Goal: Task Accomplishment & Management: Complete application form

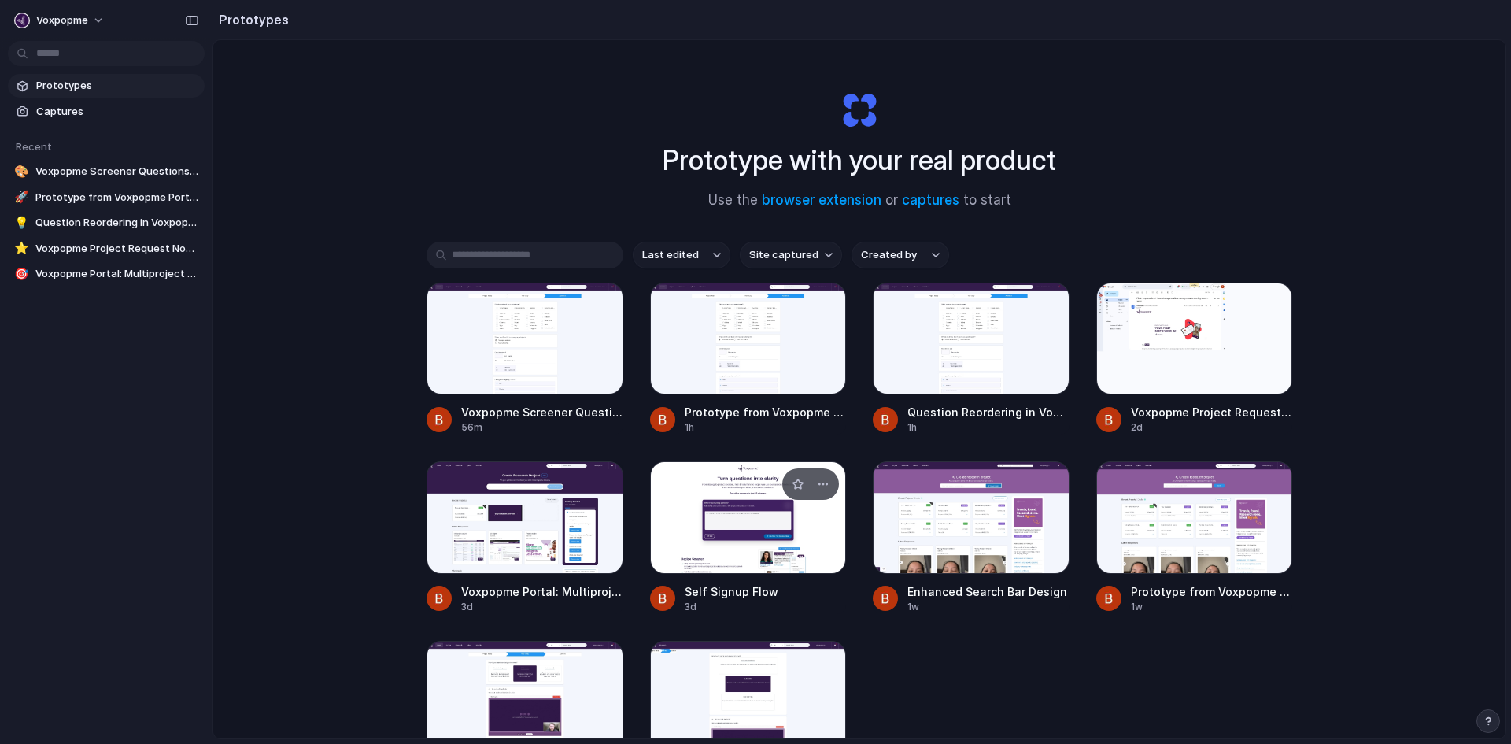
click at [737, 523] on div at bounding box center [748, 517] width 197 height 112
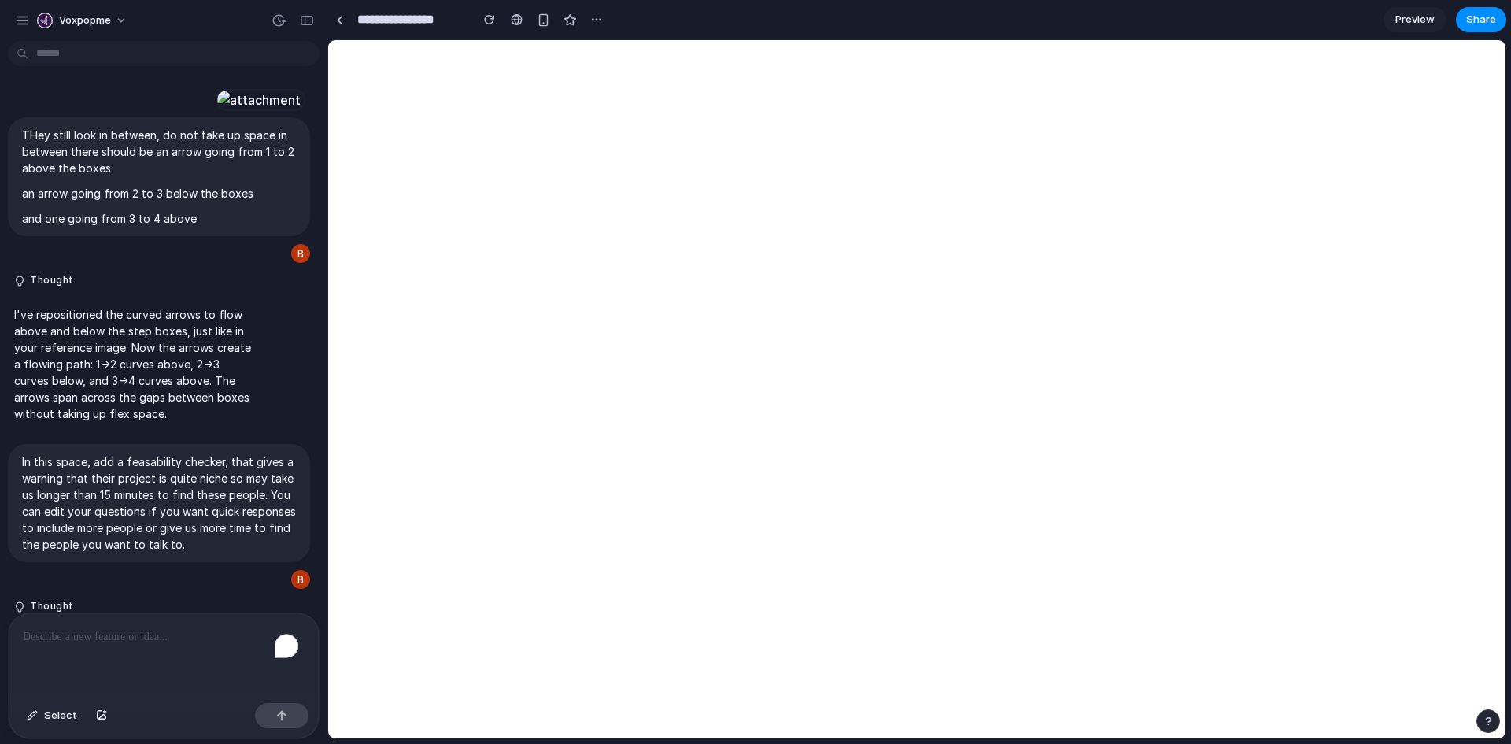
scroll to position [11873, 0]
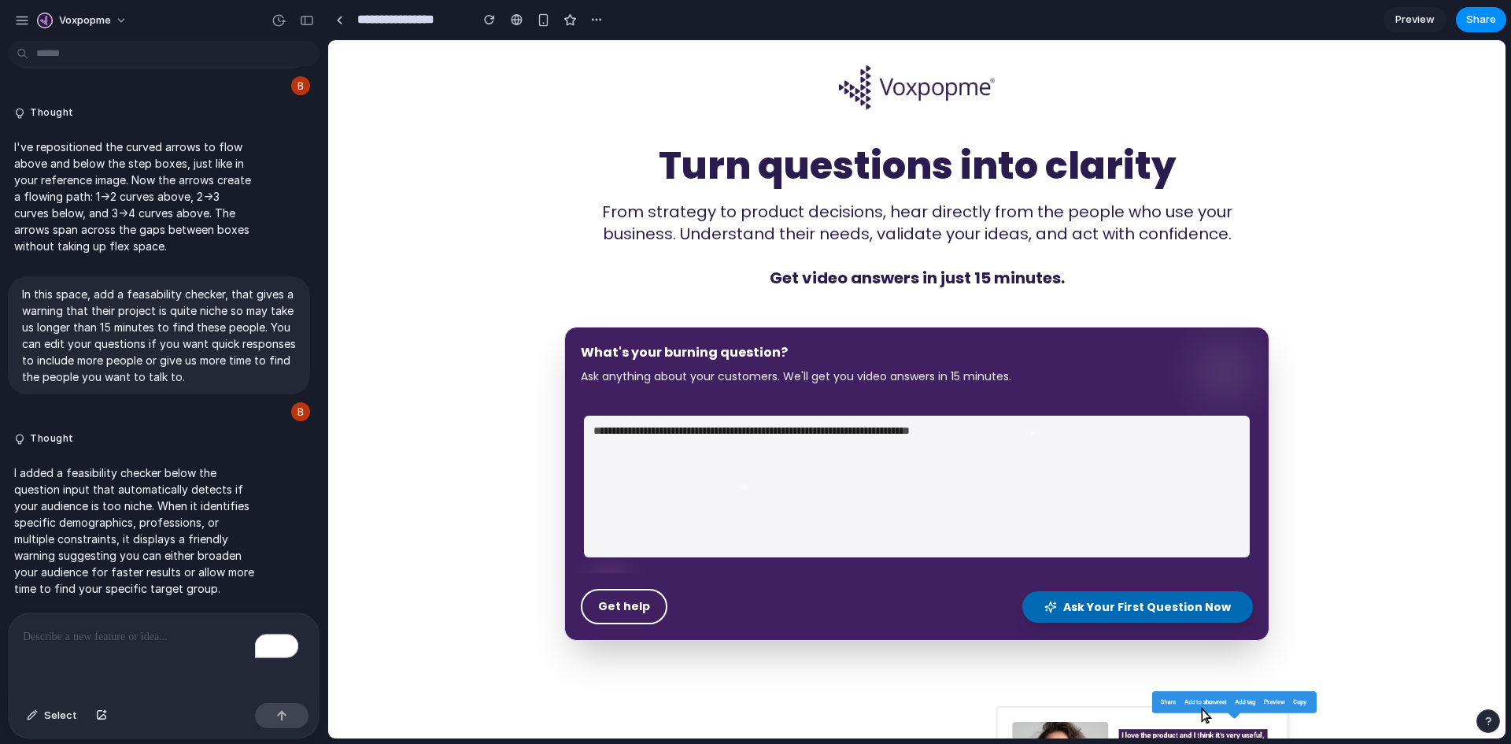
click at [1414, 17] on span "Preview" at bounding box center [1415, 20] width 39 height 16
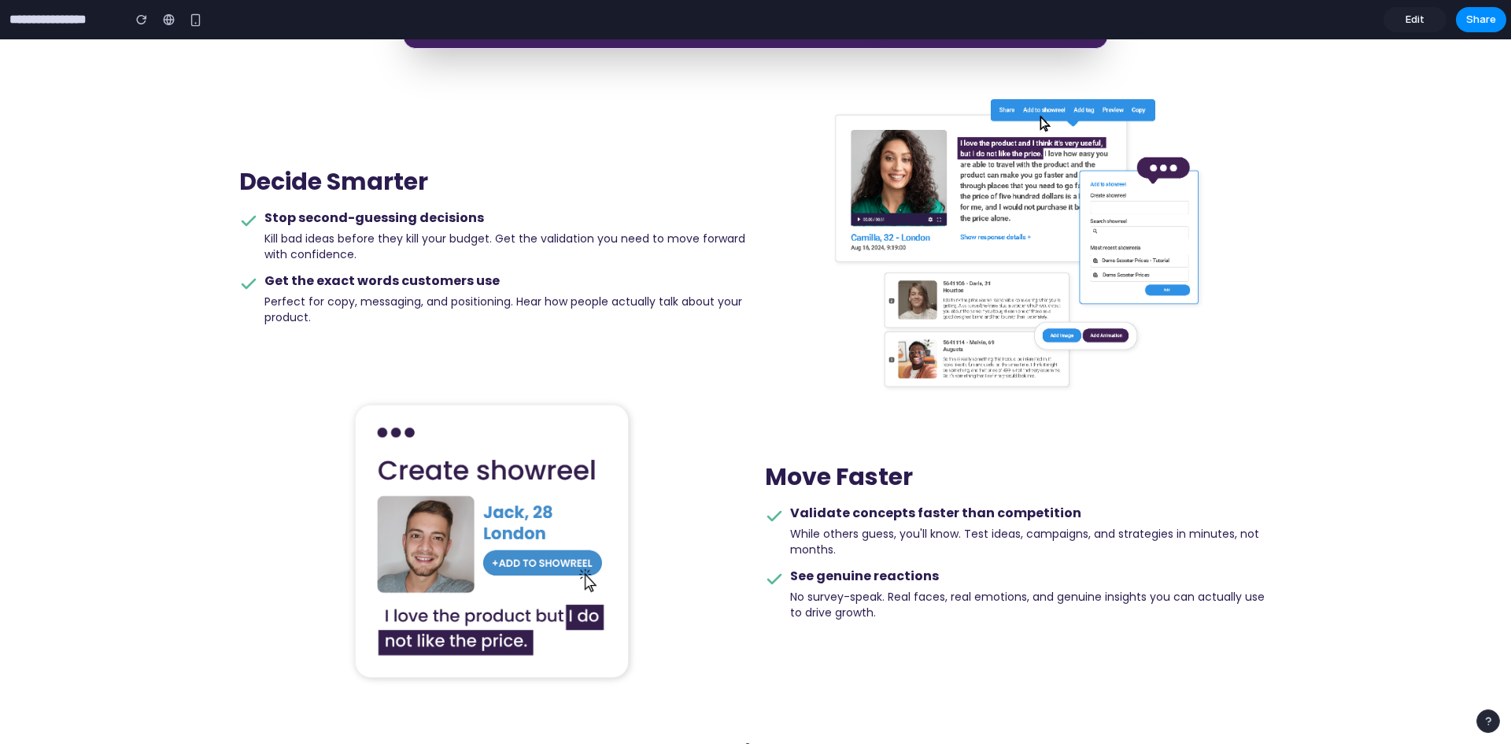
scroll to position [593, 0]
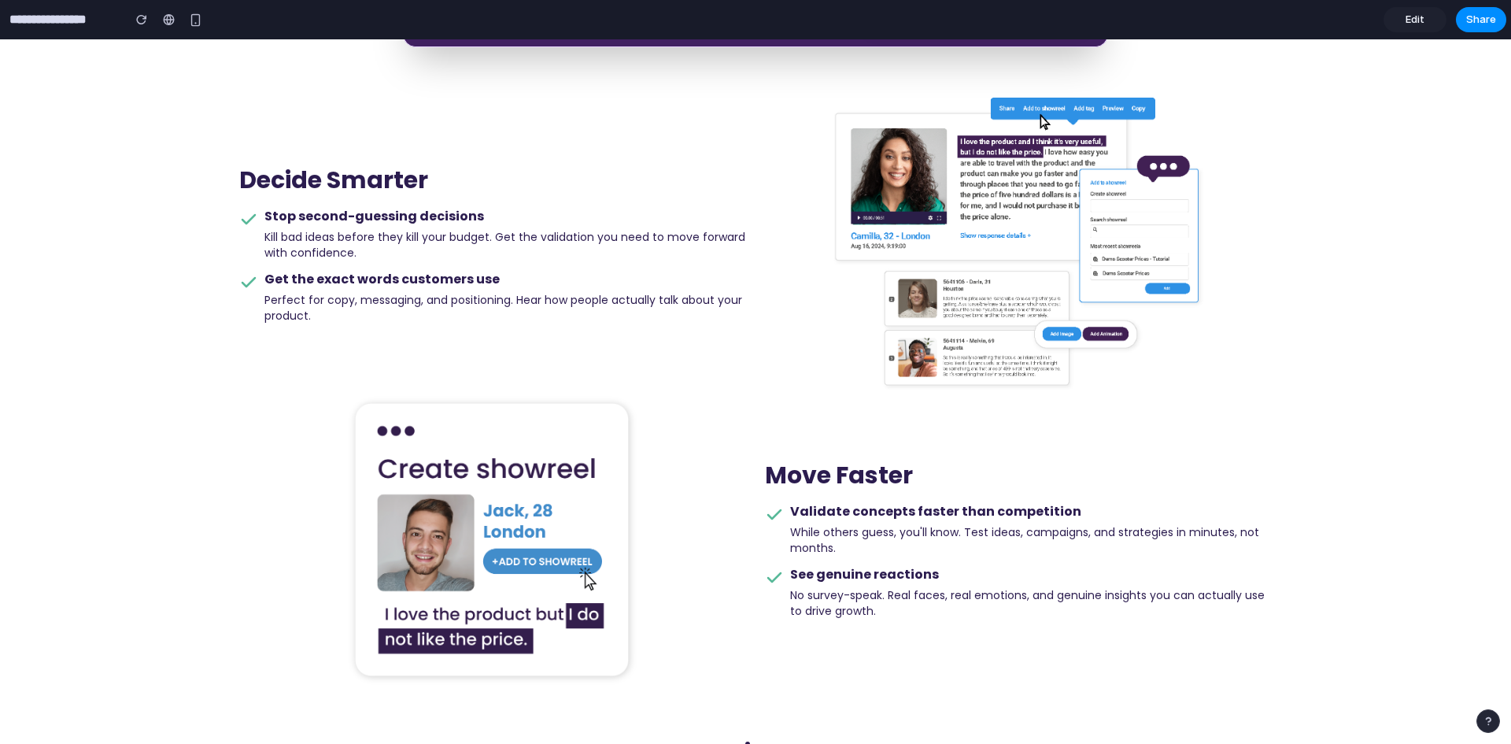
click at [1415, 18] on span "Edit" at bounding box center [1415, 20] width 19 height 16
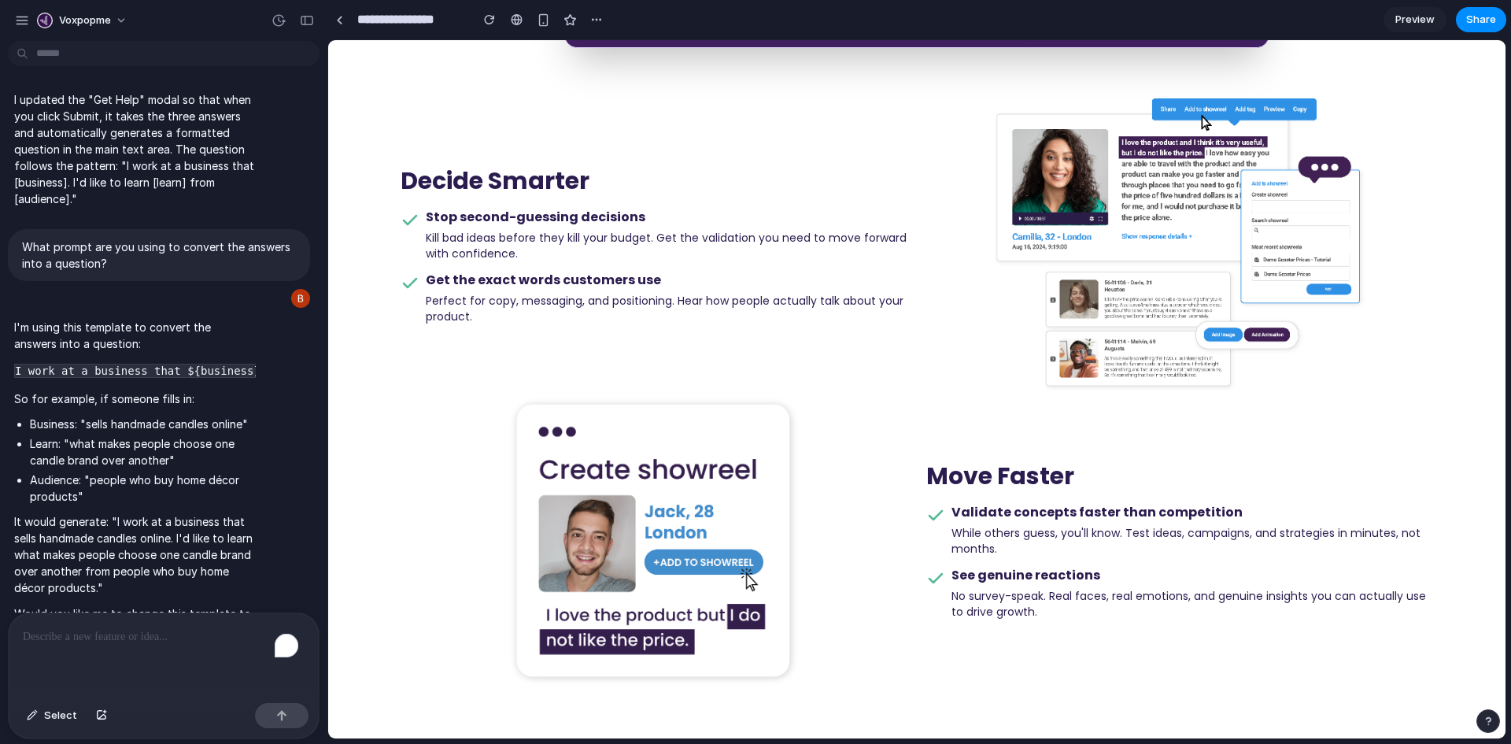
scroll to position [11873, 0]
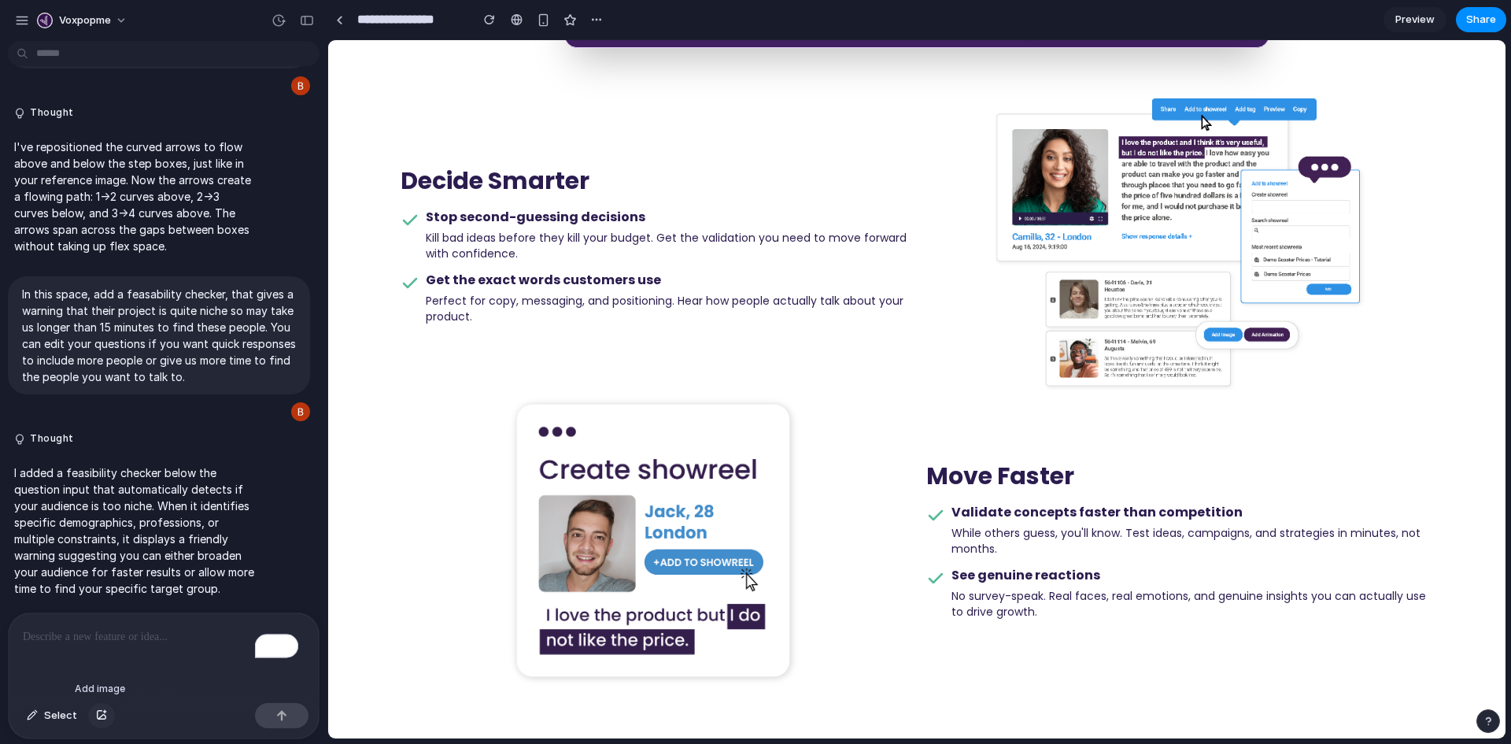
click at [98, 715] on div "button" at bounding box center [101, 715] width 11 height 9
click at [103, 629] on p "To enrich screen reader interactions, please activate Accessibility in Grammarl…" at bounding box center [164, 636] width 282 height 19
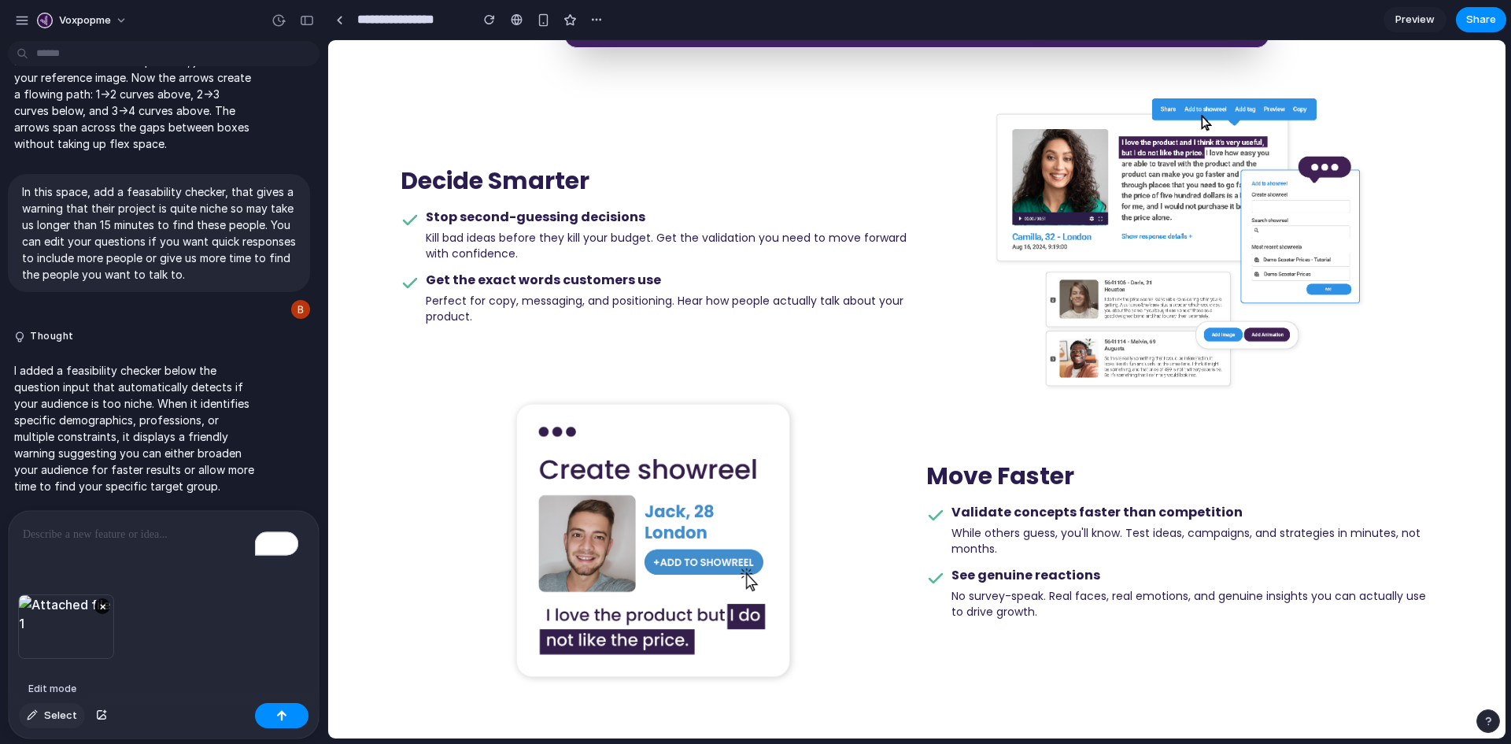
click at [65, 715] on span "Select" at bounding box center [60, 716] width 33 height 16
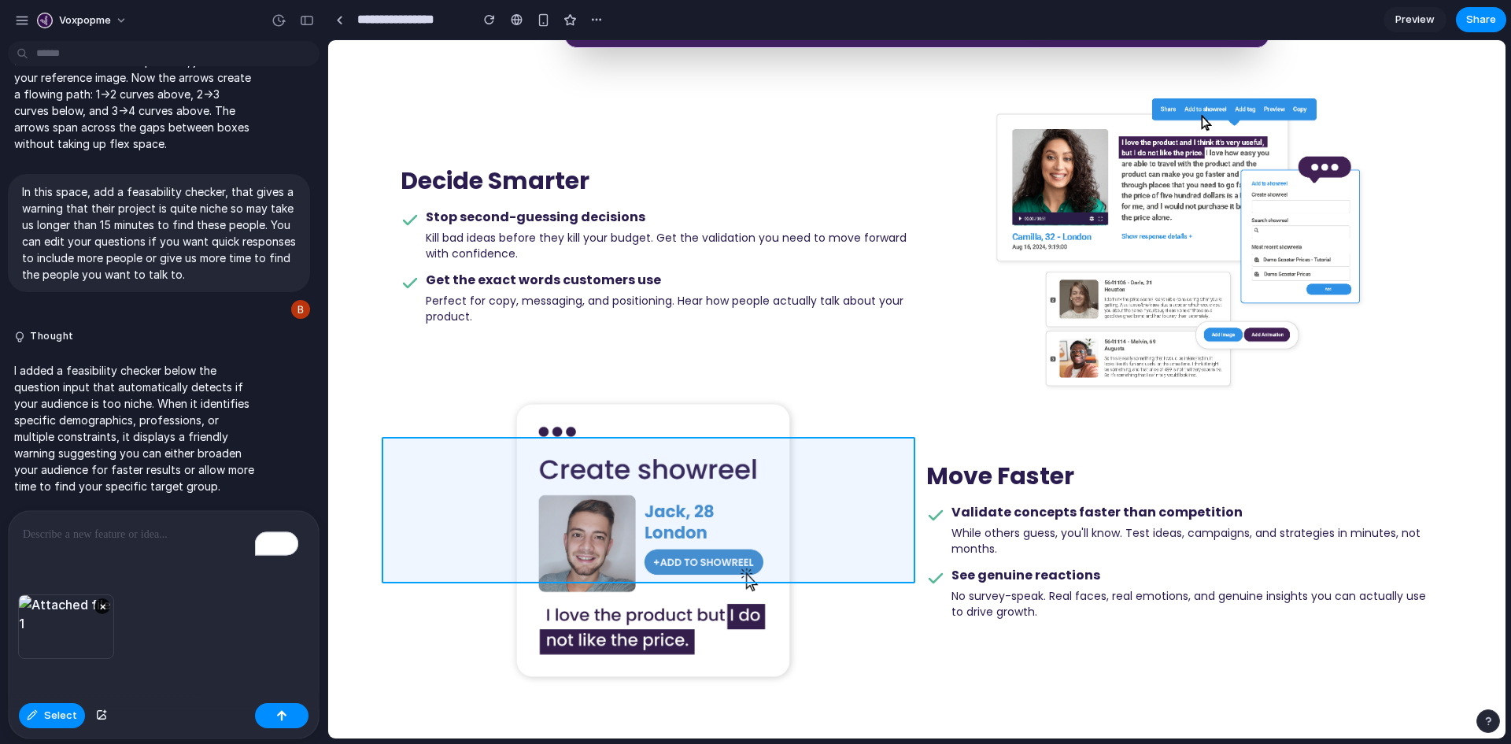
click at [483, 490] on div at bounding box center [917, 389] width 1178 height 698
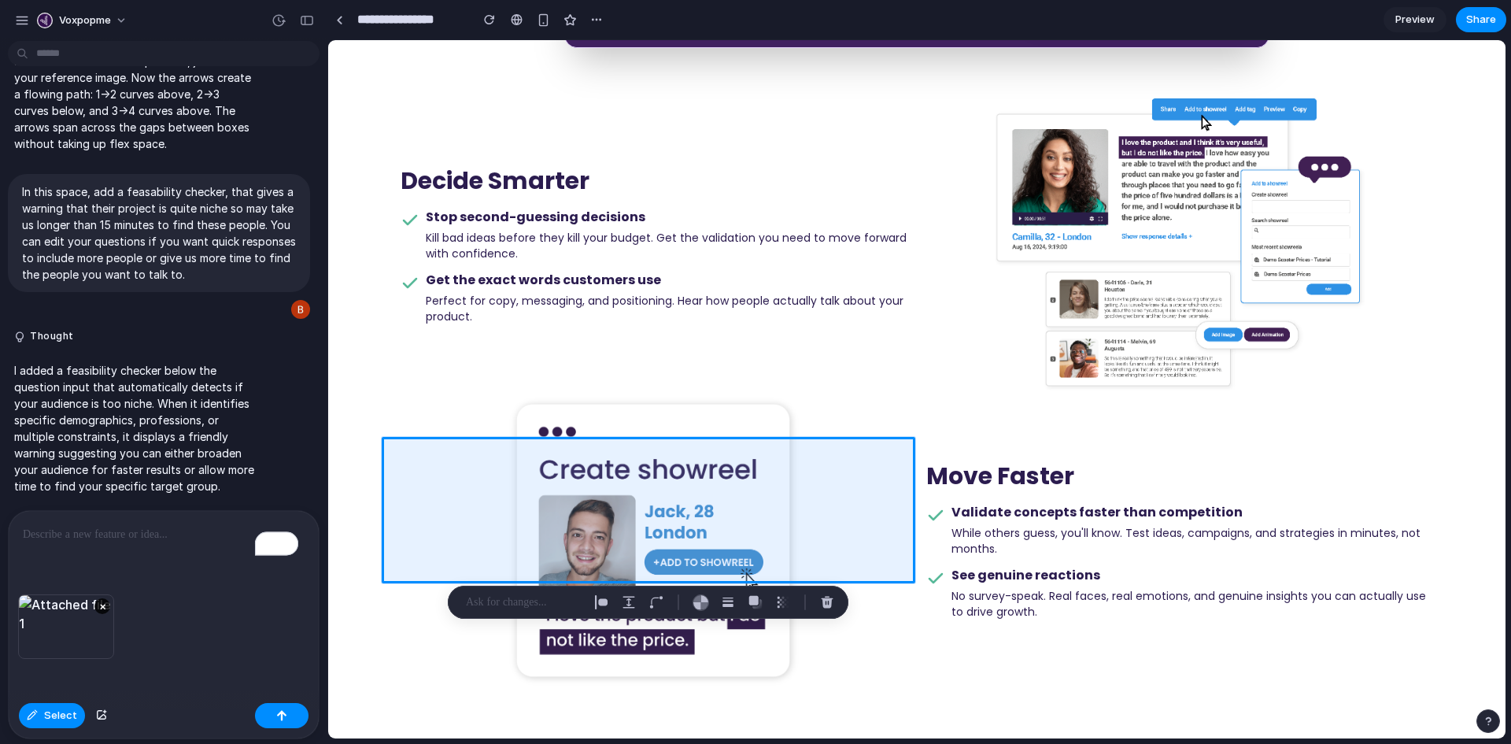
click at [129, 535] on p "To enrich screen reader interactions, please activate Accessibility in Grammarl…" at bounding box center [164, 534] width 282 height 19
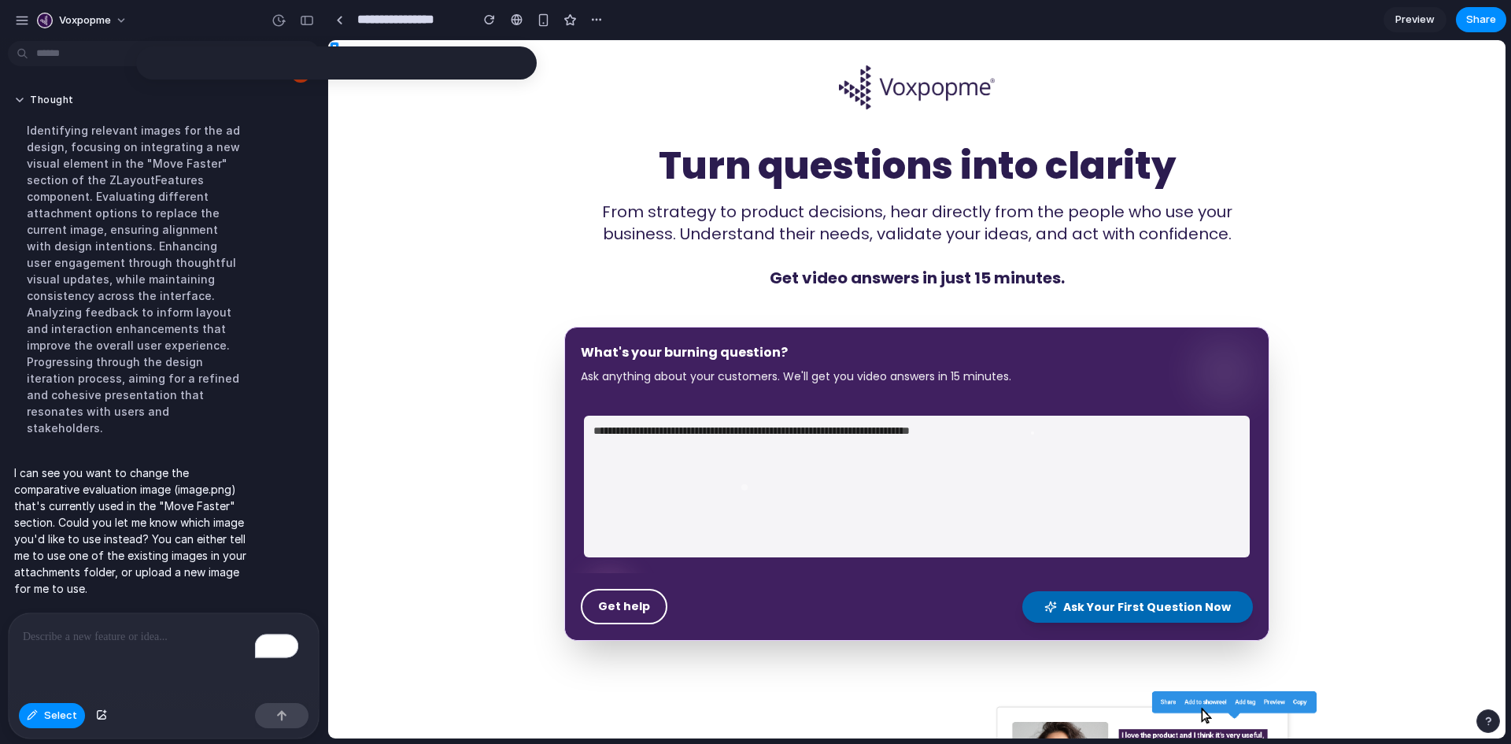
scroll to position [0, 0]
click at [35, 720] on button "Select" at bounding box center [52, 715] width 66 height 25
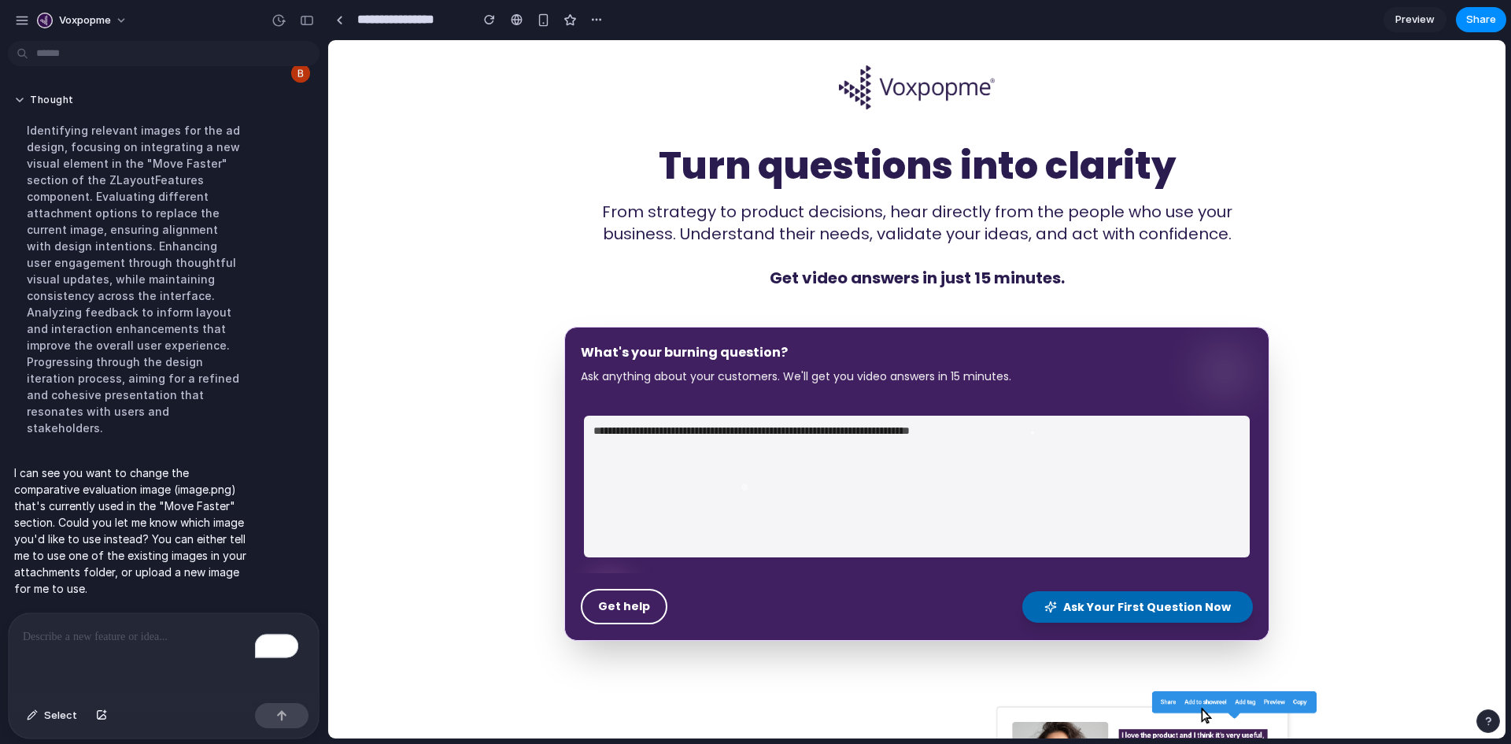
click at [1404, 28] on link "Preview" at bounding box center [1415, 19] width 63 height 25
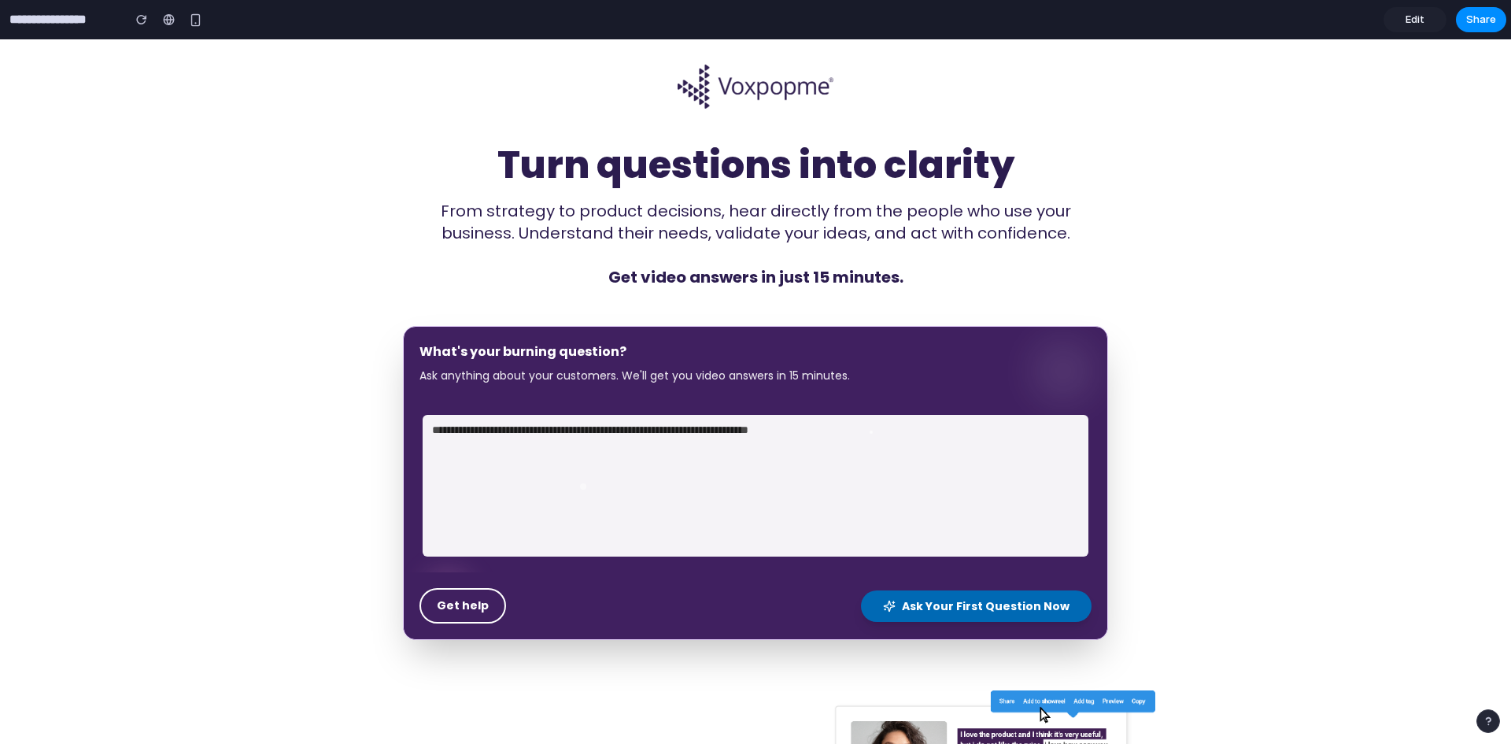
click at [804, 447] on textarea at bounding box center [756, 486] width 666 height 142
paste textarea "**********"
type textarea "**********"
click at [928, 627] on div "Get help Ask Your First Question Now" at bounding box center [756, 605] width 704 height 67
click at [941, 611] on span "Ask Your First Question Now" at bounding box center [986, 606] width 168 height 16
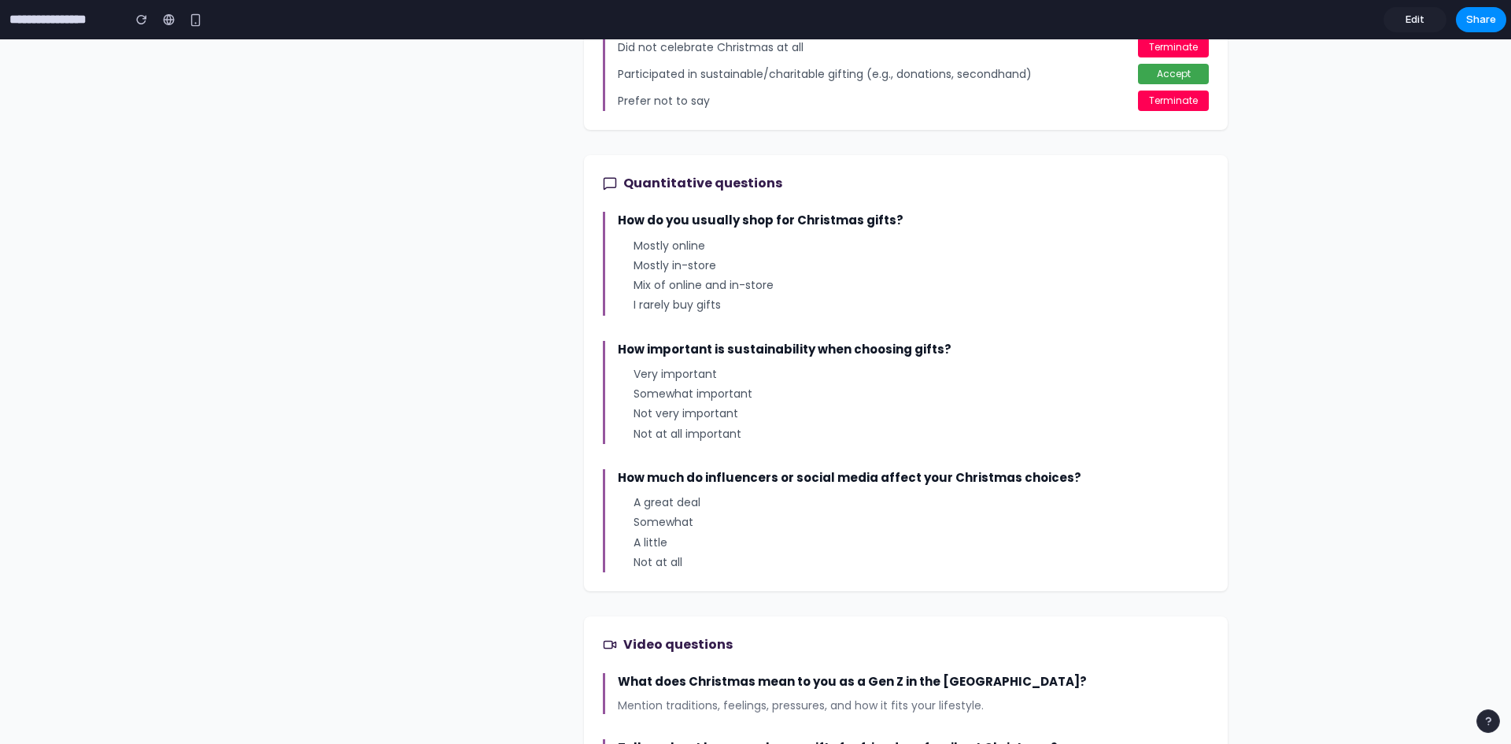
scroll to position [969, 0]
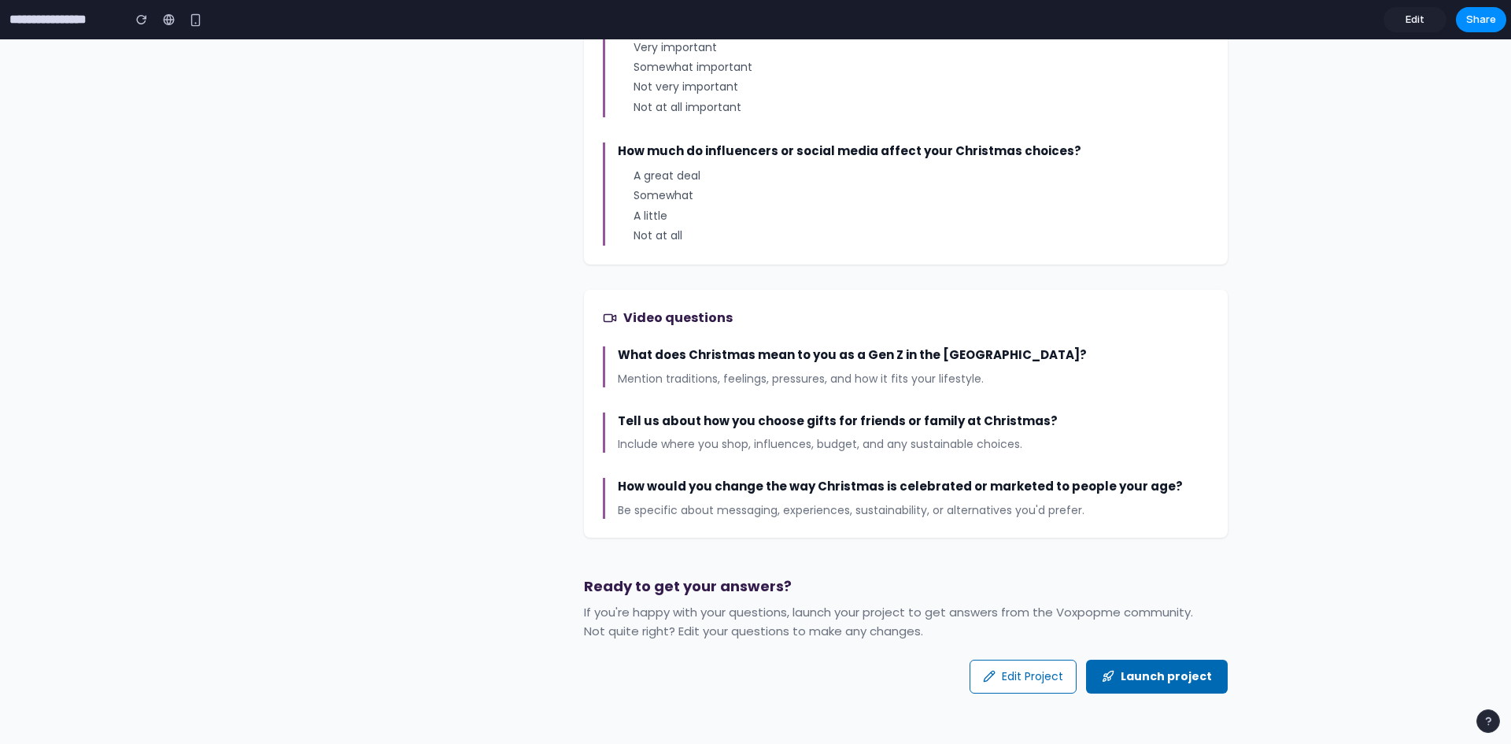
click at [1153, 676] on button "Launch project" at bounding box center [1157, 677] width 142 height 34
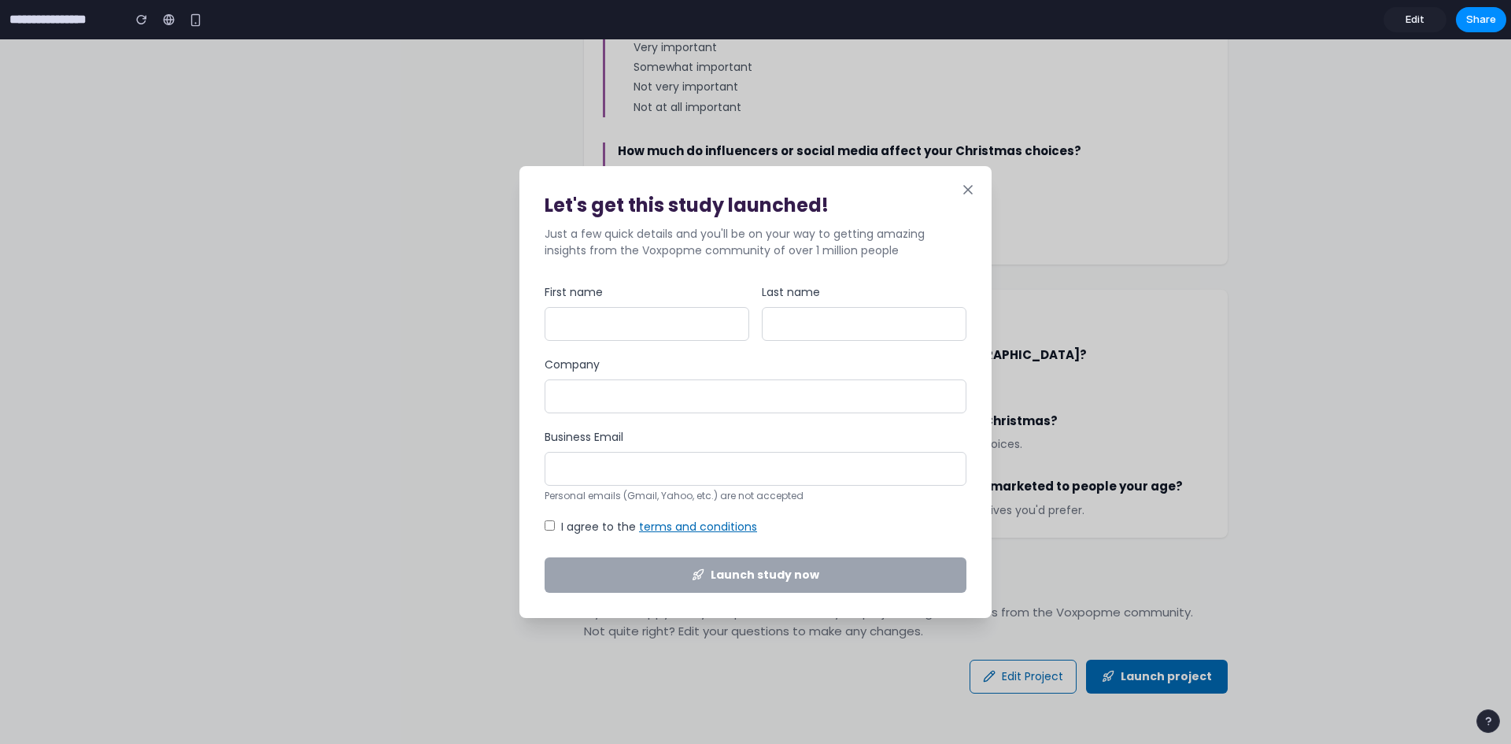
click at [571, 327] on input "First name" at bounding box center [647, 324] width 205 height 34
type input "*****"
type input "**********"
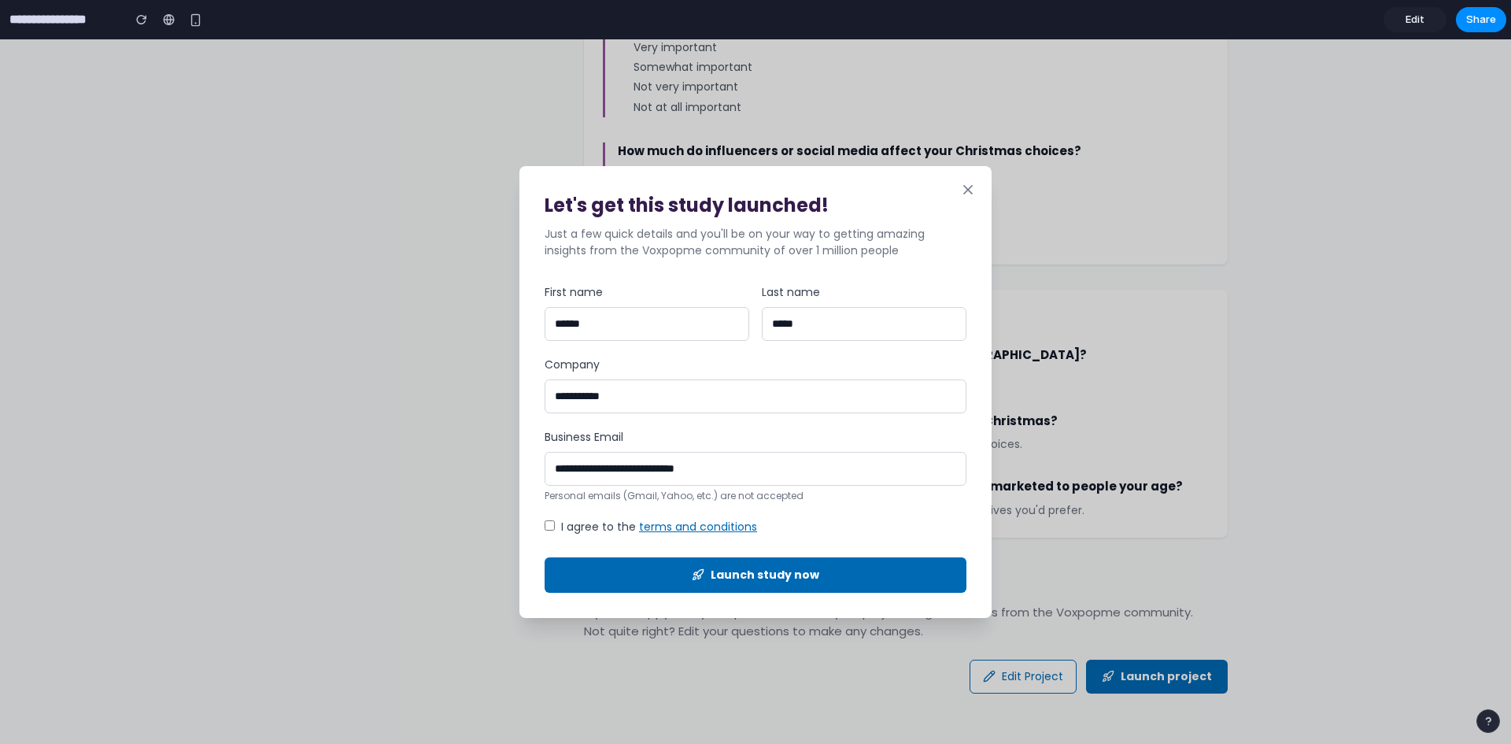
click at [623, 560] on button "Launch study now" at bounding box center [756, 574] width 422 height 35
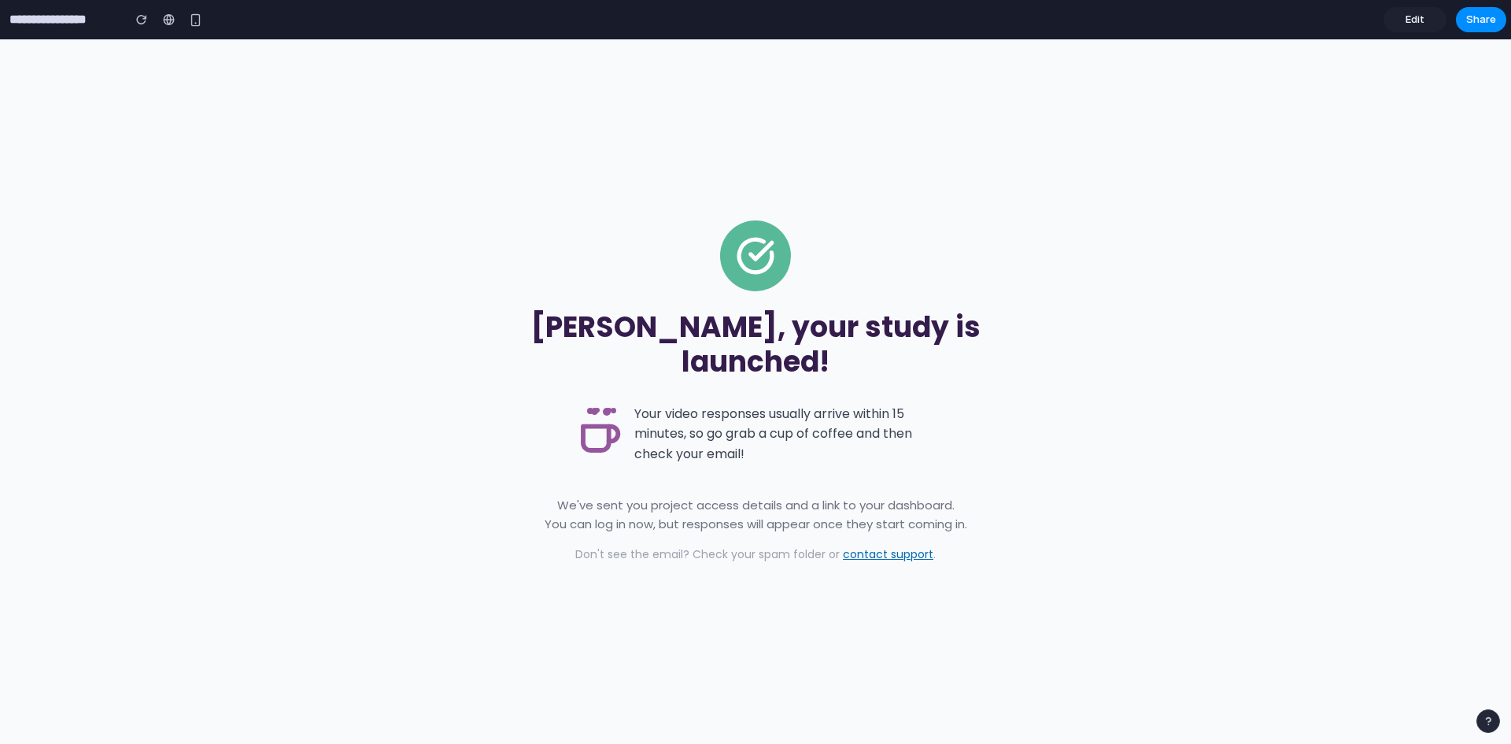
scroll to position [0, 0]
